Goal: Navigation & Orientation: Find specific page/section

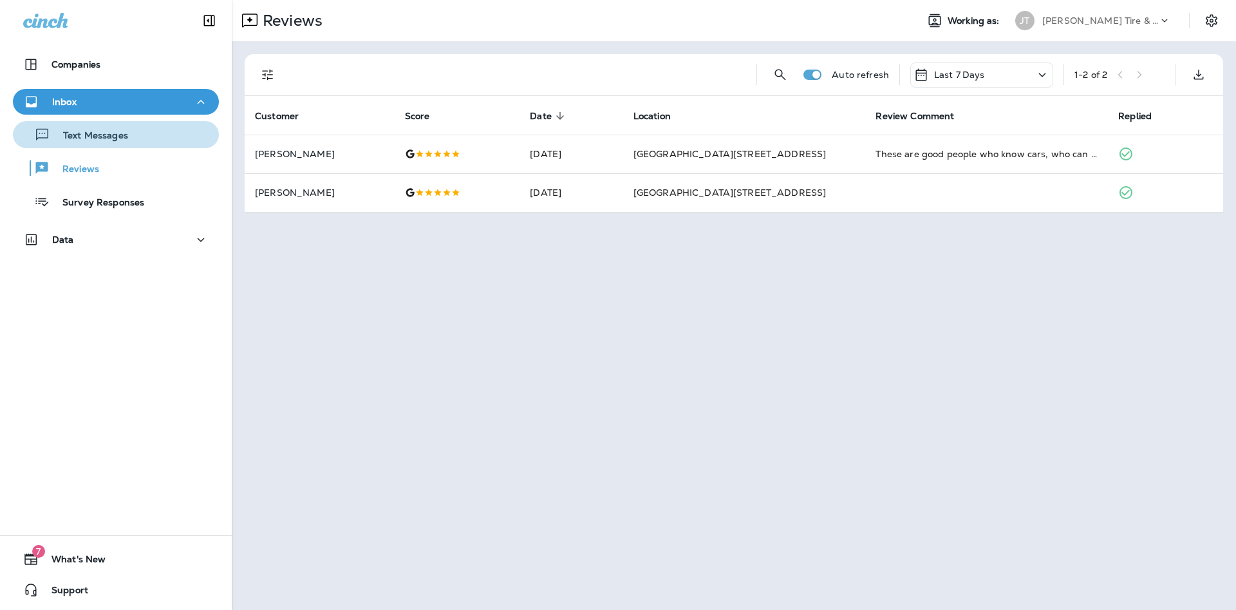
click at [109, 137] on p "Text Messages" at bounding box center [89, 136] width 78 height 12
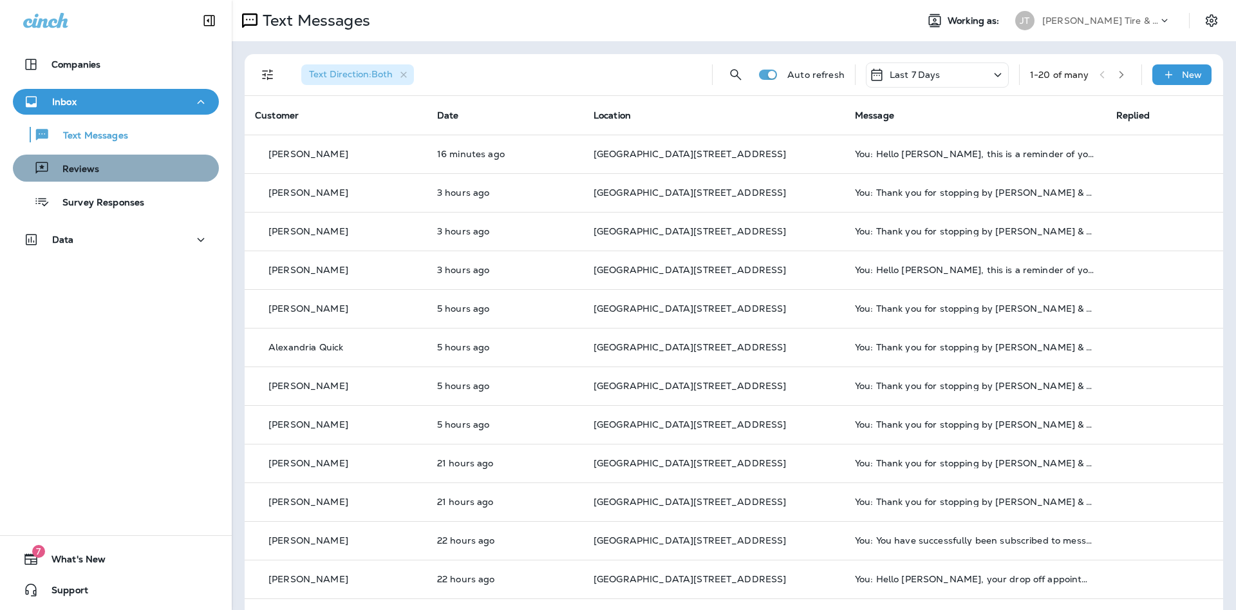
click at [95, 160] on div "Reviews" at bounding box center [58, 167] width 81 height 19
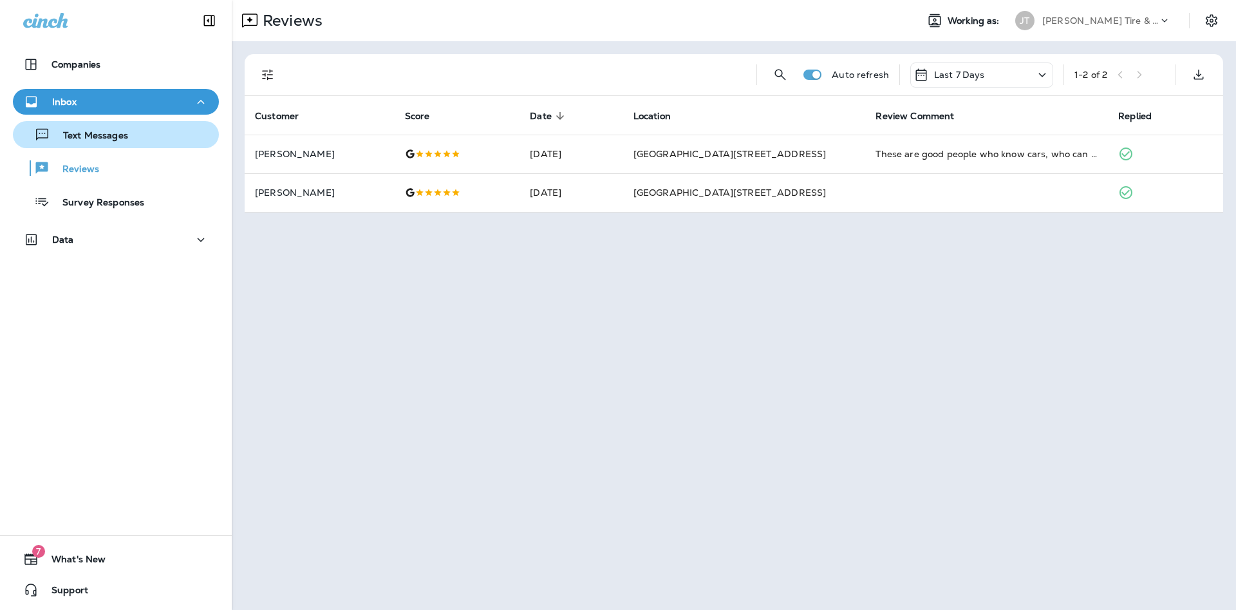
click at [98, 146] on button "Text Messages" at bounding box center [116, 134] width 206 height 27
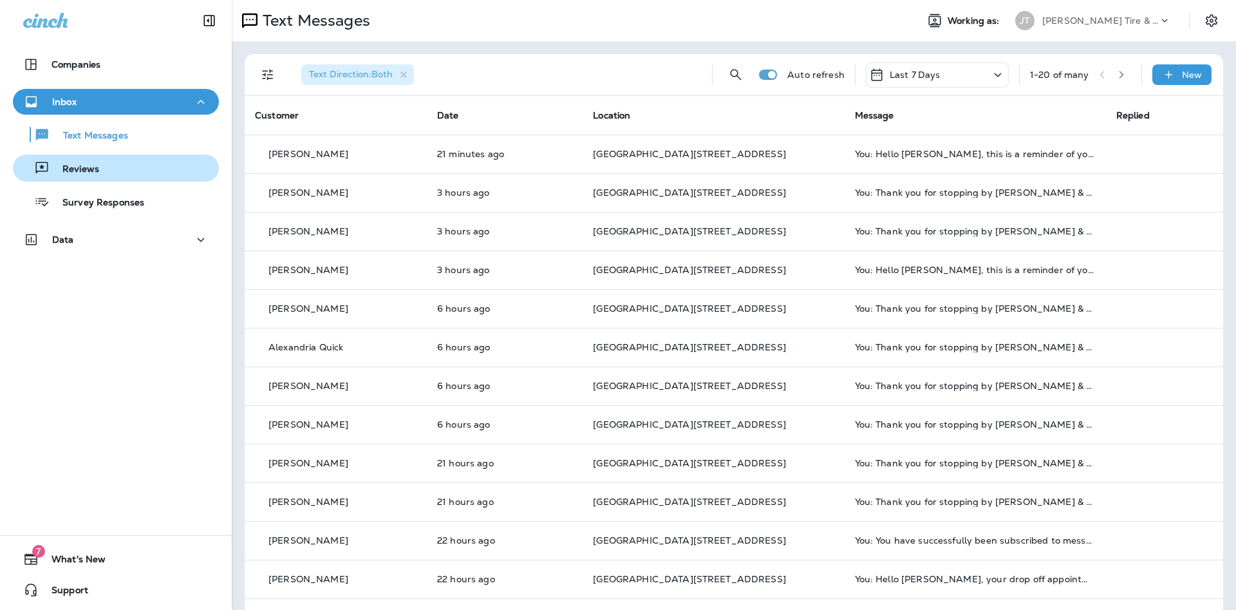
click at [74, 171] on p "Reviews" at bounding box center [75, 169] width 50 height 12
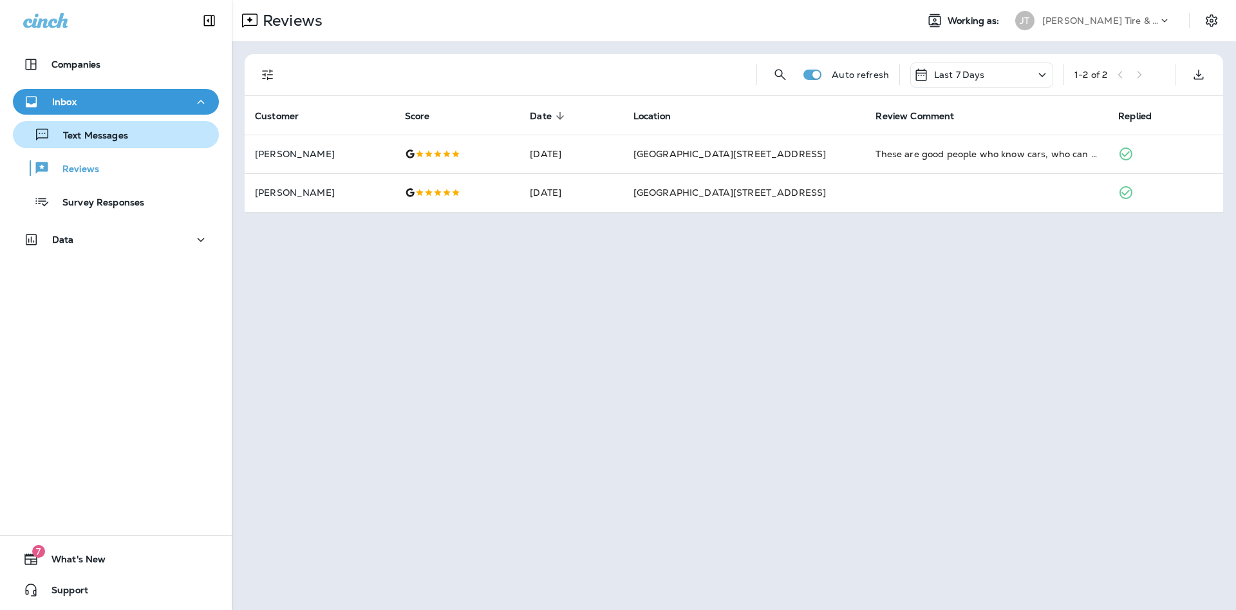
click at [59, 124] on button "Text Messages" at bounding box center [116, 134] width 206 height 27
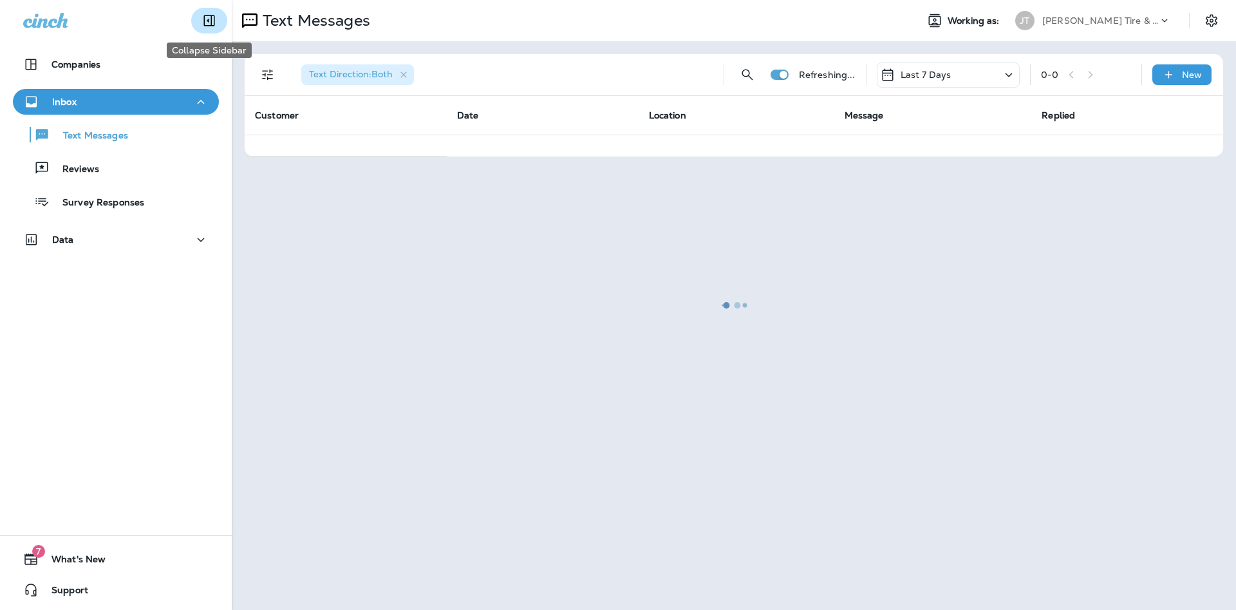
click at [219, 17] on button "Collapse Sidebar" at bounding box center [209, 21] width 36 height 26
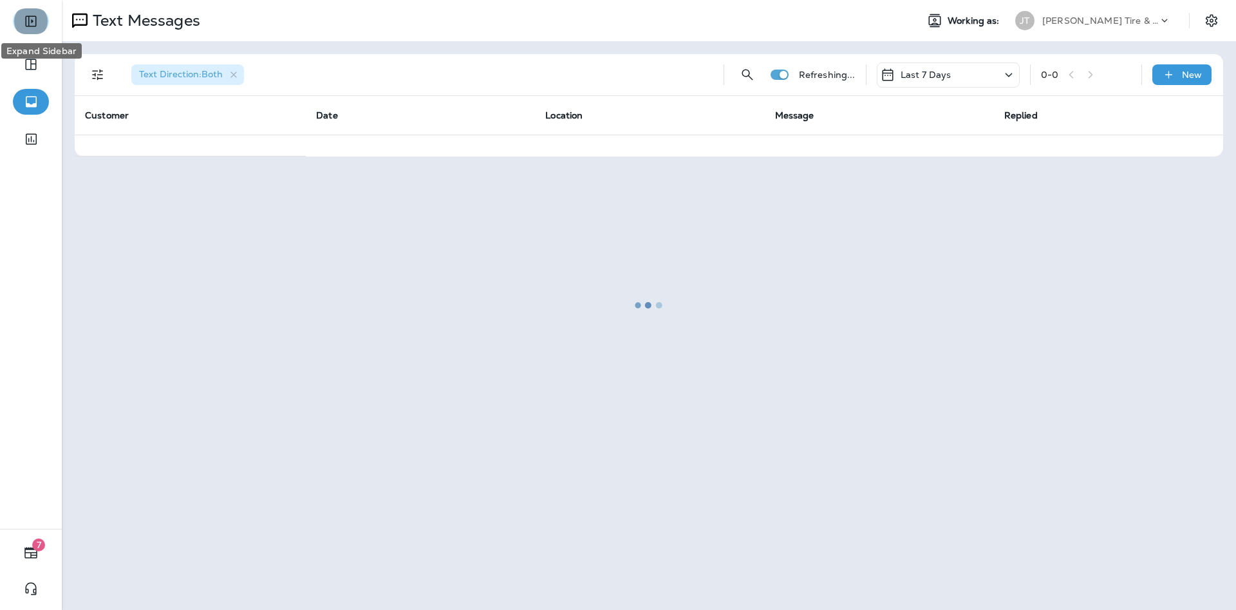
click at [36, 21] on icon "Expand Sidebar" at bounding box center [30, 21] width 11 height 11
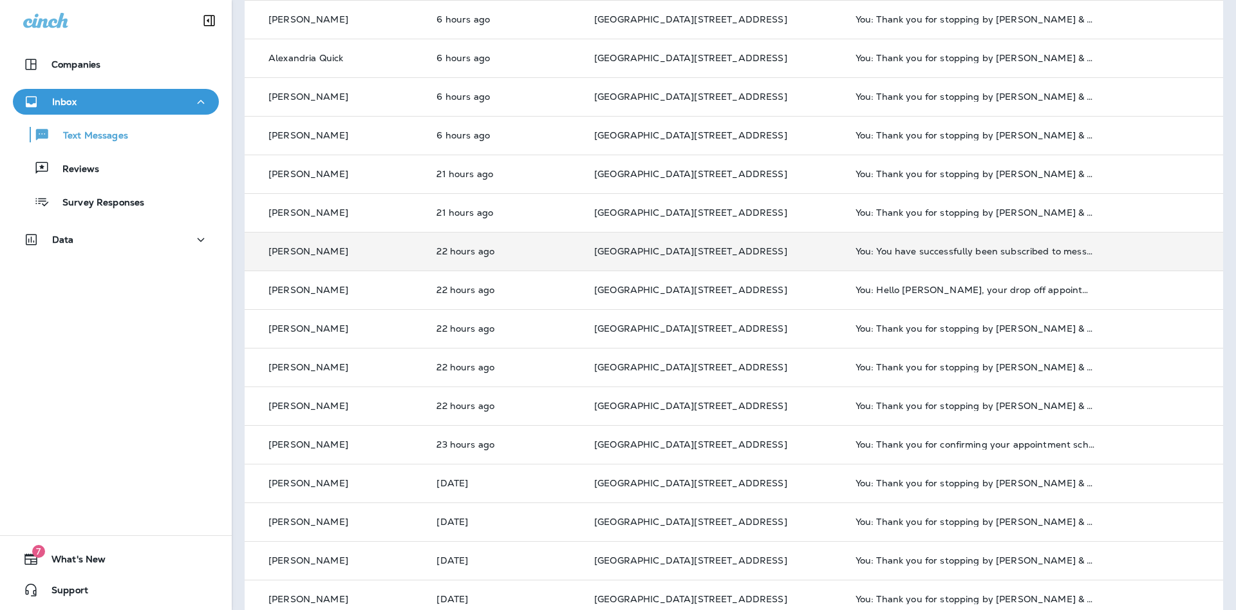
scroll to position [310, 0]
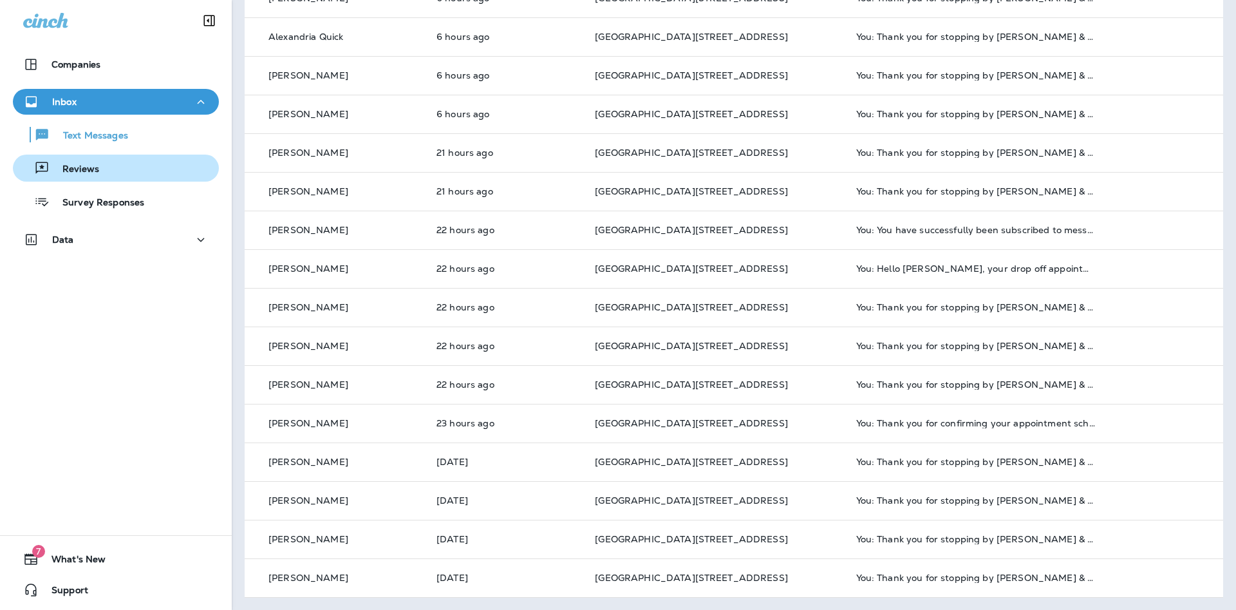
click at [99, 169] on p "Reviews" at bounding box center [75, 169] width 50 height 12
